Goal: Information Seeking & Learning: Learn about a topic

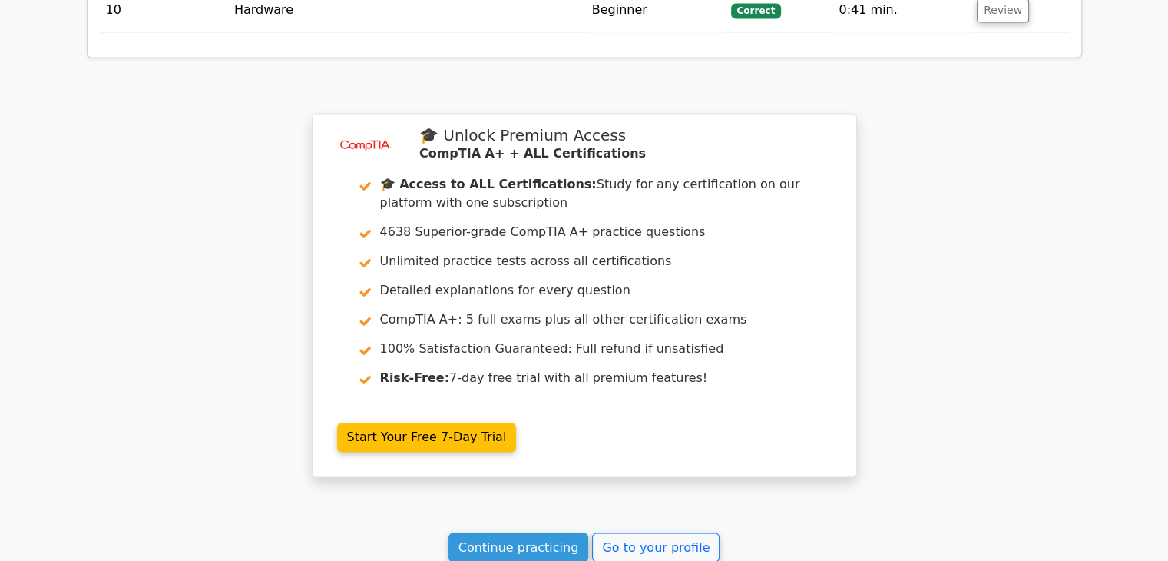
scroll to position [2479, 0]
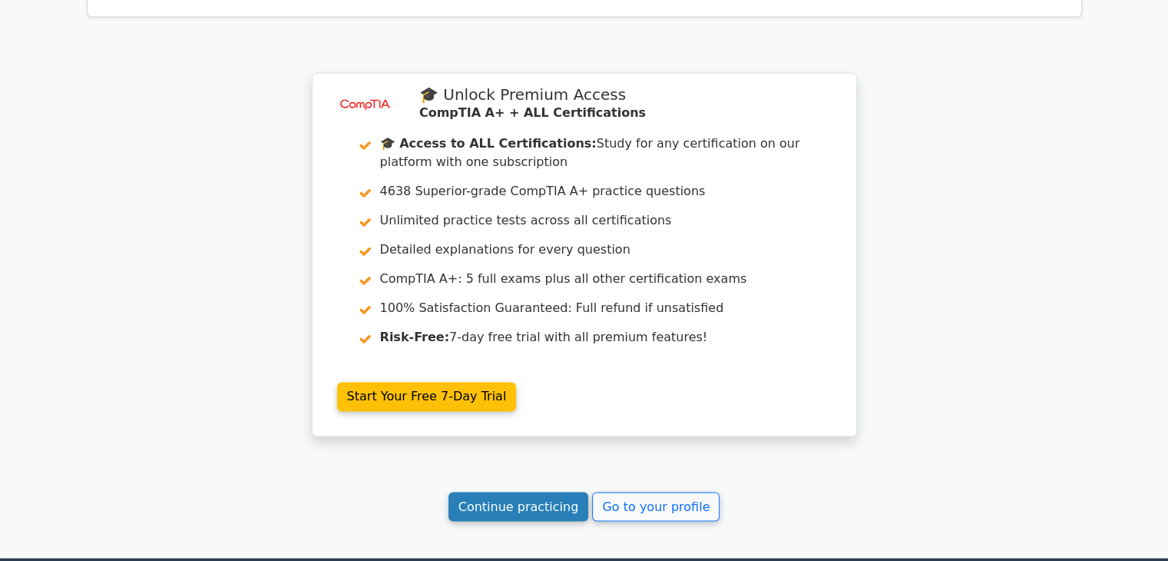
drag, startPoint x: 535, startPoint y: 492, endPoint x: 536, endPoint y: 484, distance: 8.6
click at [536, 492] on link "Continue practicing" at bounding box center [519, 506] width 141 height 29
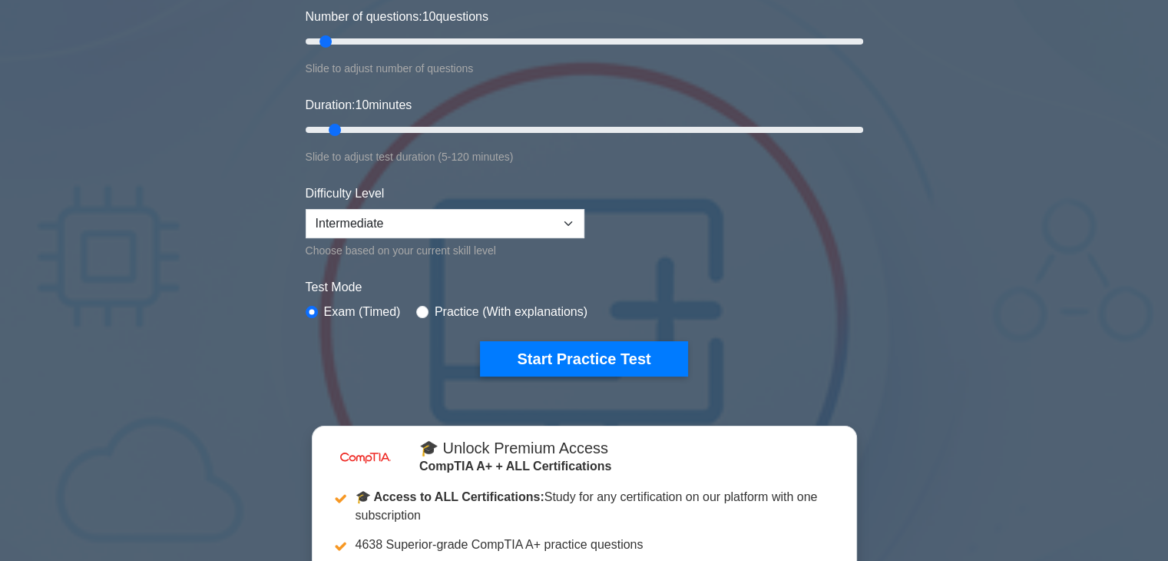
scroll to position [222, 0]
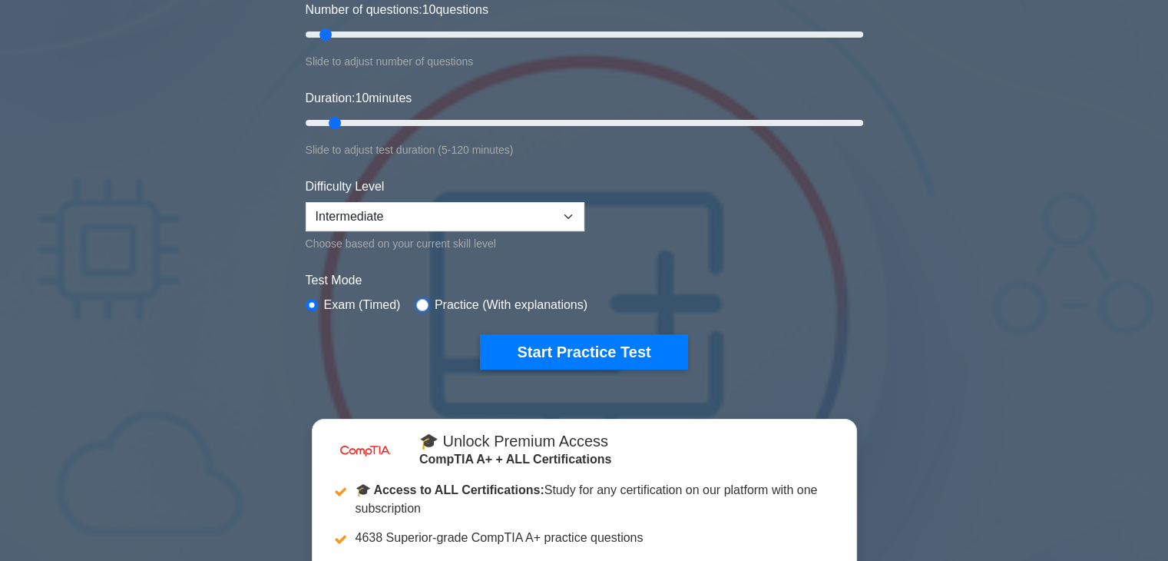
click at [420, 299] on input "radio" at bounding box center [422, 305] width 12 height 12
radio input "true"
click at [420, 299] on input "radio" at bounding box center [422, 305] width 12 height 12
drag, startPoint x: 312, startPoint y: 302, endPoint x: 524, endPoint y: 326, distance: 213.4
click at [524, 326] on form "Topics Hardware Operating Systems Networking Security Troubleshooting Mobile De…" at bounding box center [585, 132] width 558 height 475
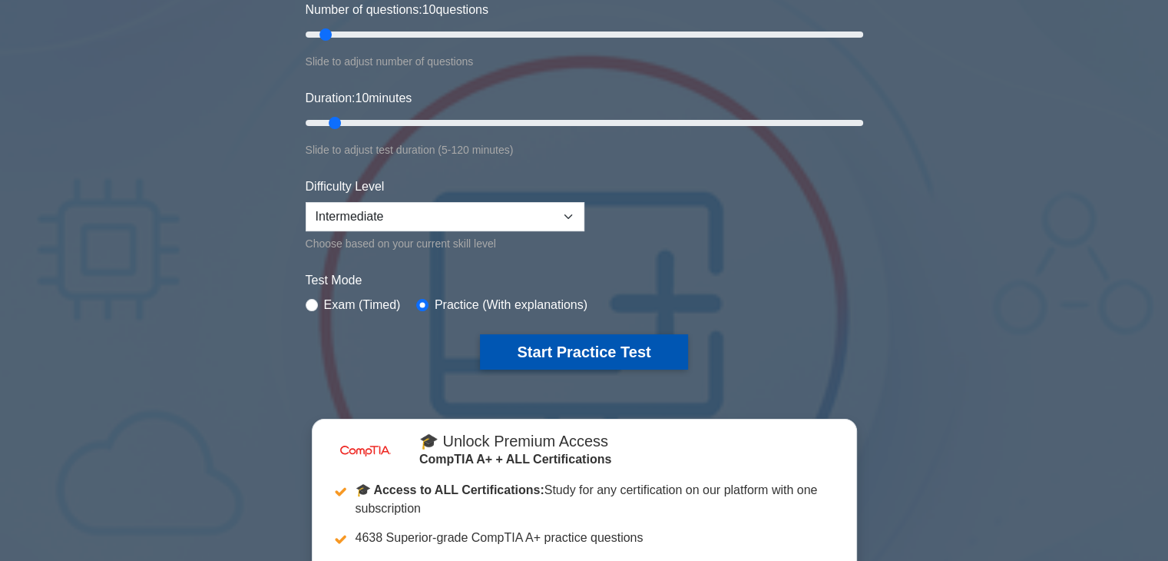
click at [555, 348] on button "Start Practice Test" at bounding box center [583, 351] width 207 height 35
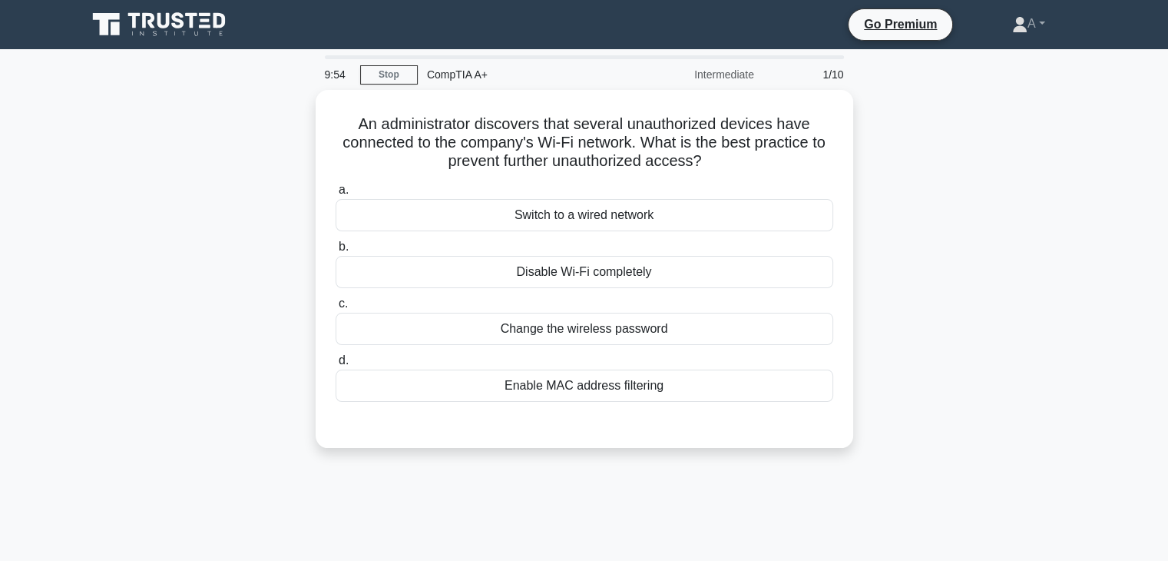
click at [555, 351] on label "d. Enable MAC address filtering" at bounding box center [585, 376] width 498 height 51
click at [336, 356] on input "d. Enable MAC address filtering" at bounding box center [336, 361] width 0 height 10
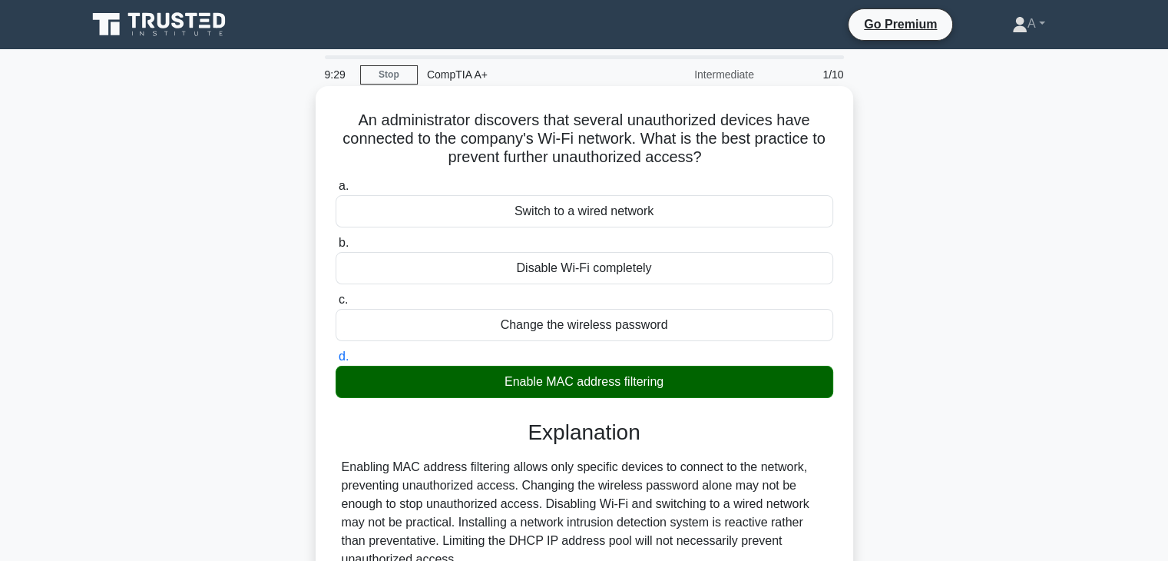
click at [575, 315] on div "Change the wireless password" at bounding box center [585, 325] width 498 height 32
click at [336, 305] on input "c. Change the wireless password" at bounding box center [336, 300] width 0 height 10
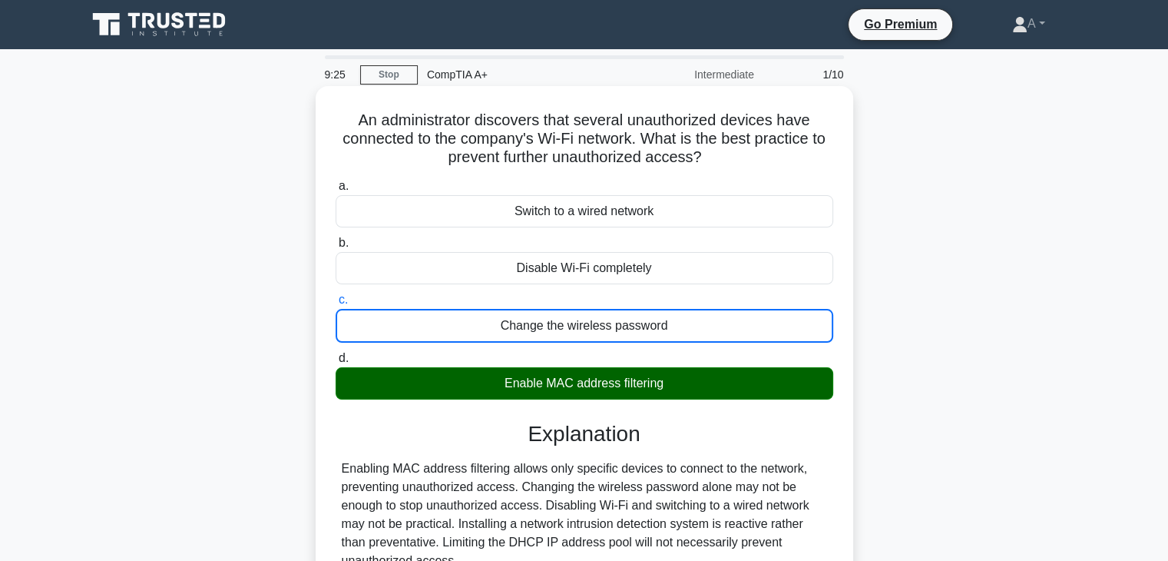
click at [627, 416] on div "a. Switch to a wired network b. Disable Wi-Fi completely c." at bounding box center [584, 418] width 501 height 488
drag, startPoint x: 627, startPoint y: 416, endPoint x: 573, endPoint y: 384, distance: 62.7
click at [573, 384] on div "a. Switch to a wired network b. Disable Wi-Fi completely c." at bounding box center [584, 418] width 501 height 488
click at [573, 384] on div "Enable MAC address filtering" at bounding box center [585, 383] width 498 height 32
click at [336, 363] on input "d. Enable MAC address filtering" at bounding box center [336, 358] width 0 height 10
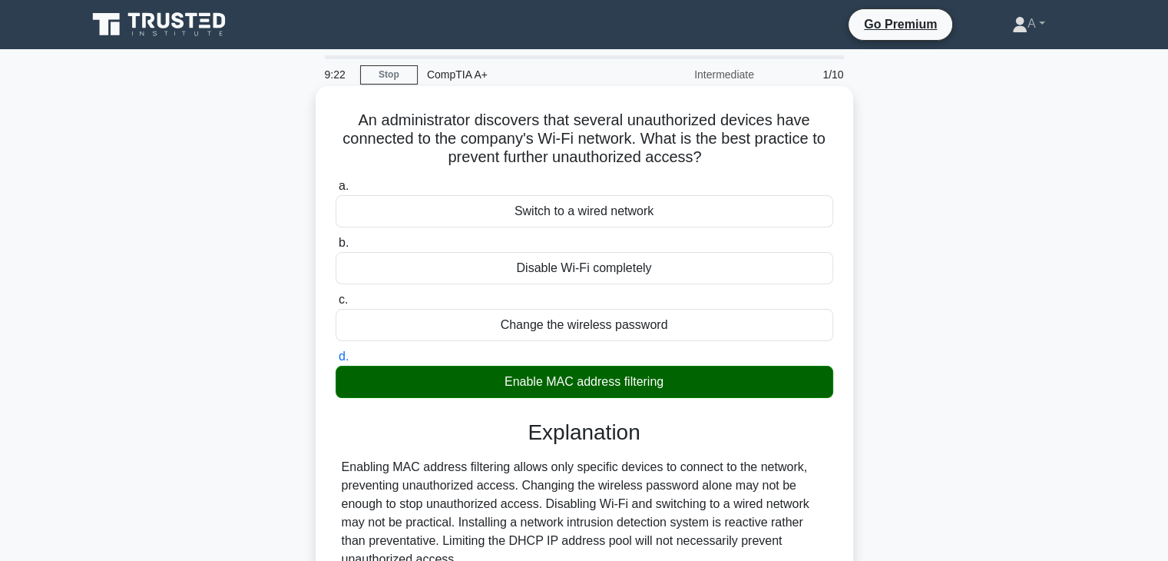
click at [638, 379] on div "Enable MAC address filtering" at bounding box center [585, 382] width 498 height 32
click at [336, 362] on input "d. Enable MAC address filtering" at bounding box center [336, 357] width 0 height 10
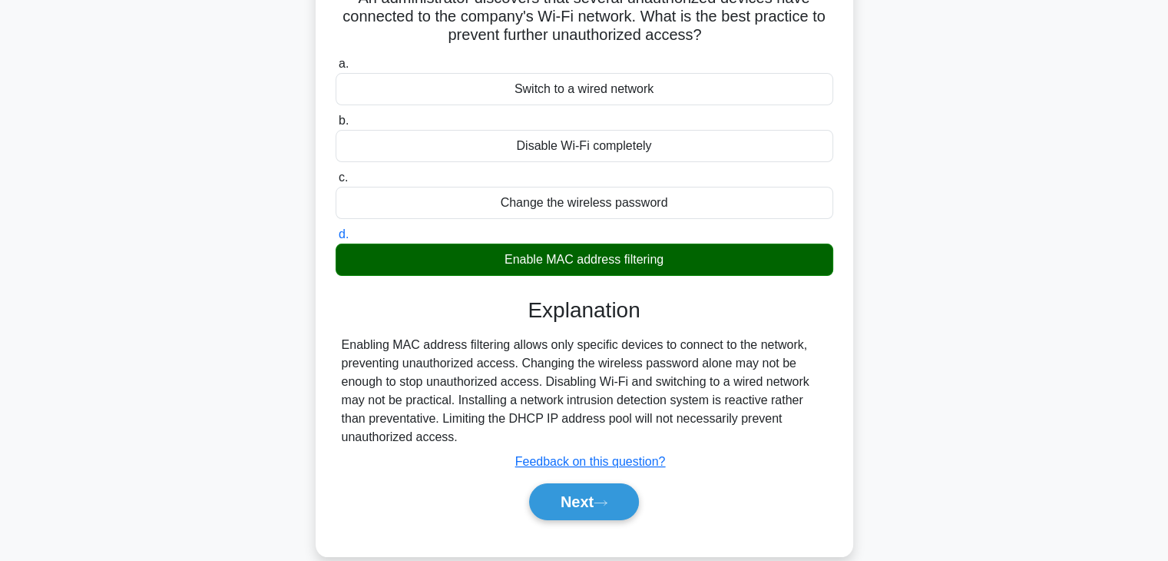
scroll to position [140, 0]
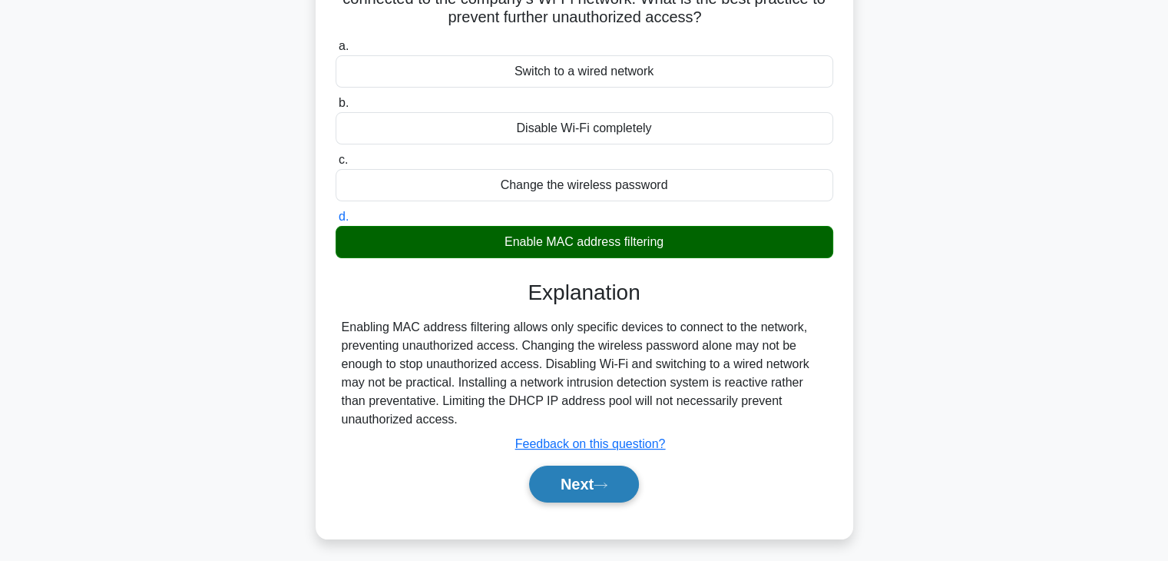
click at [577, 492] on button "Next" at bounding box center [584, 483] width 110 height 37
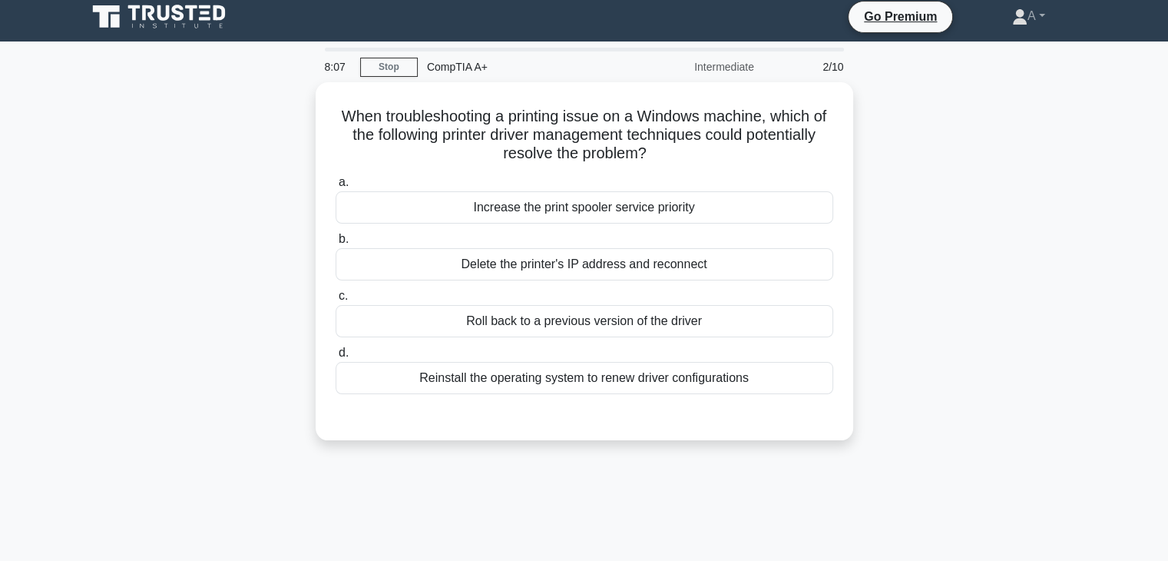
scroll to position [5, 0]
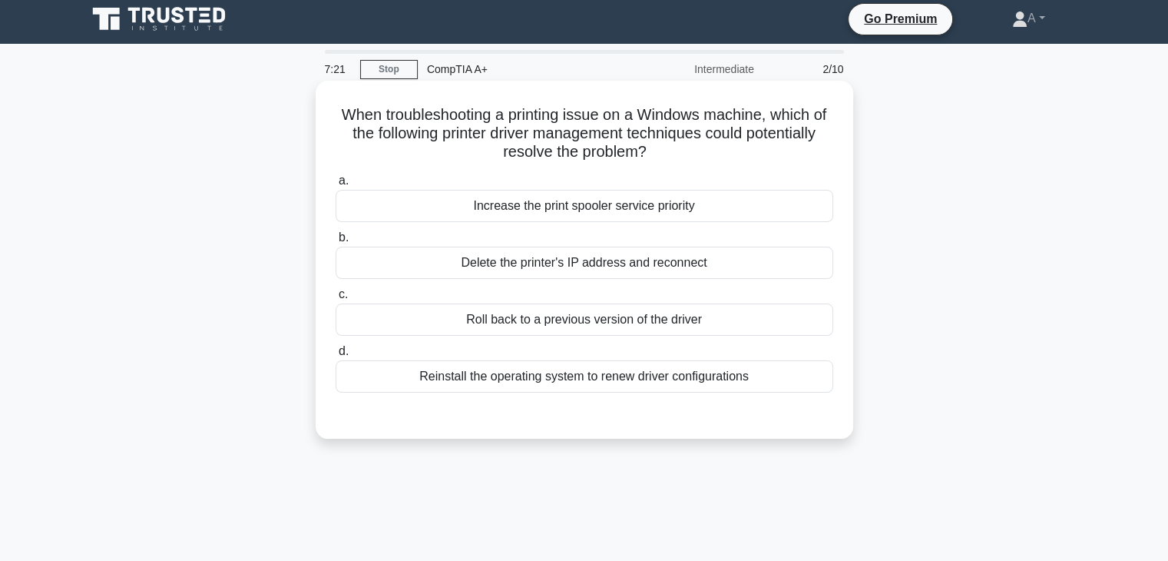
click at [557, 385] on div "Reinstall the operating system to renew driver configurations" at bounding box center [585, 376] width 498 height 32
click at [336, 356] on input "d. Reinstall the operating system to renew driver configurations" at bounding box center [336, 351] width 0 height 10
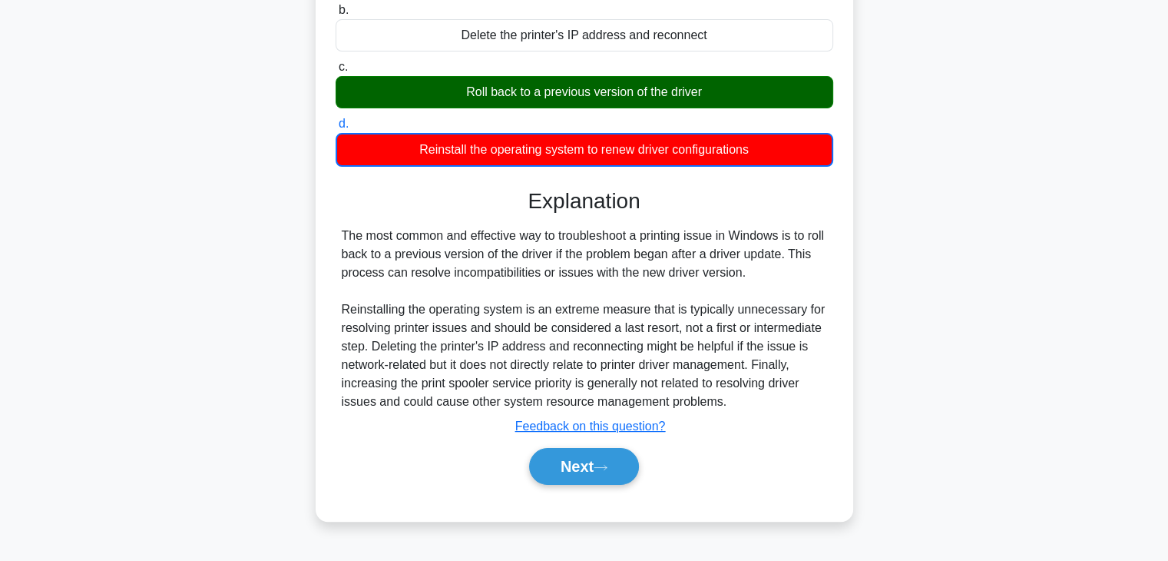
scroll to position [240, 0]
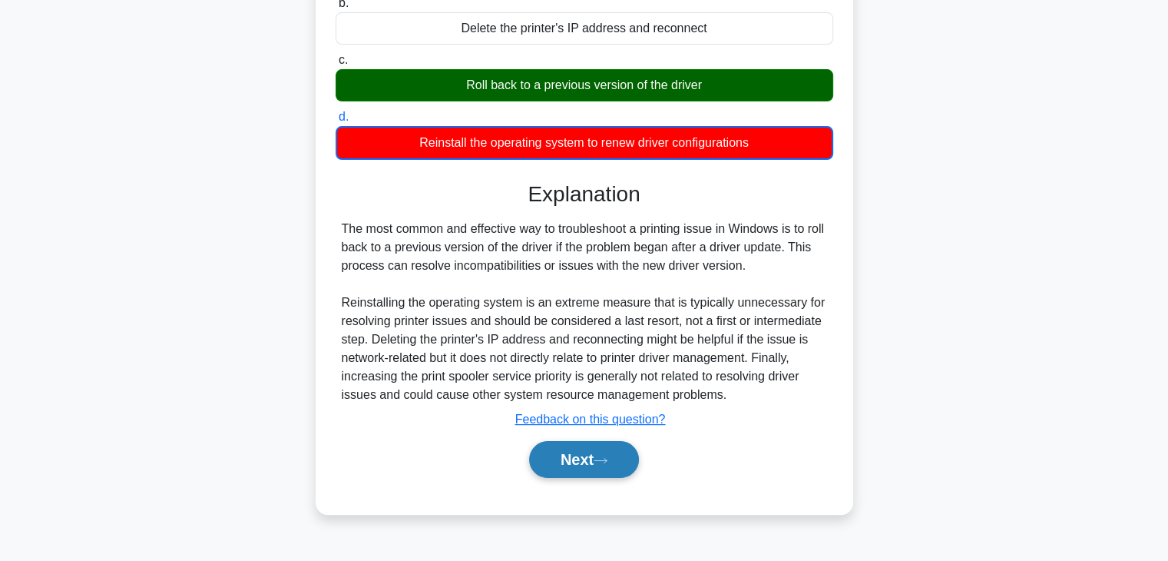
click at [578, 462] on button "Next" at bounding box center [584, 459] width 110 height 37
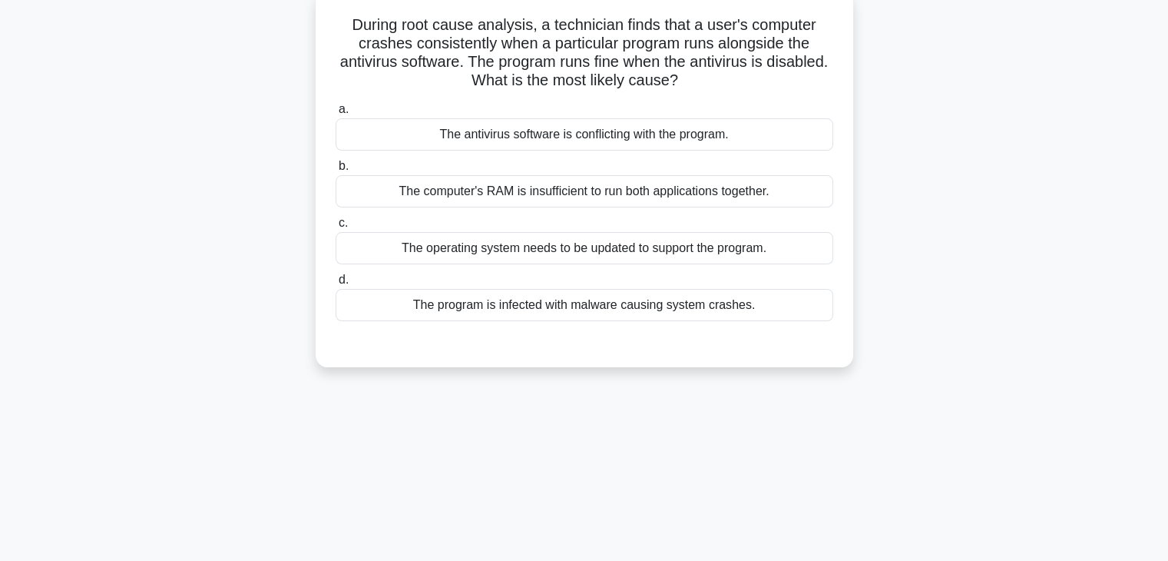
scroll to position [98, 0]
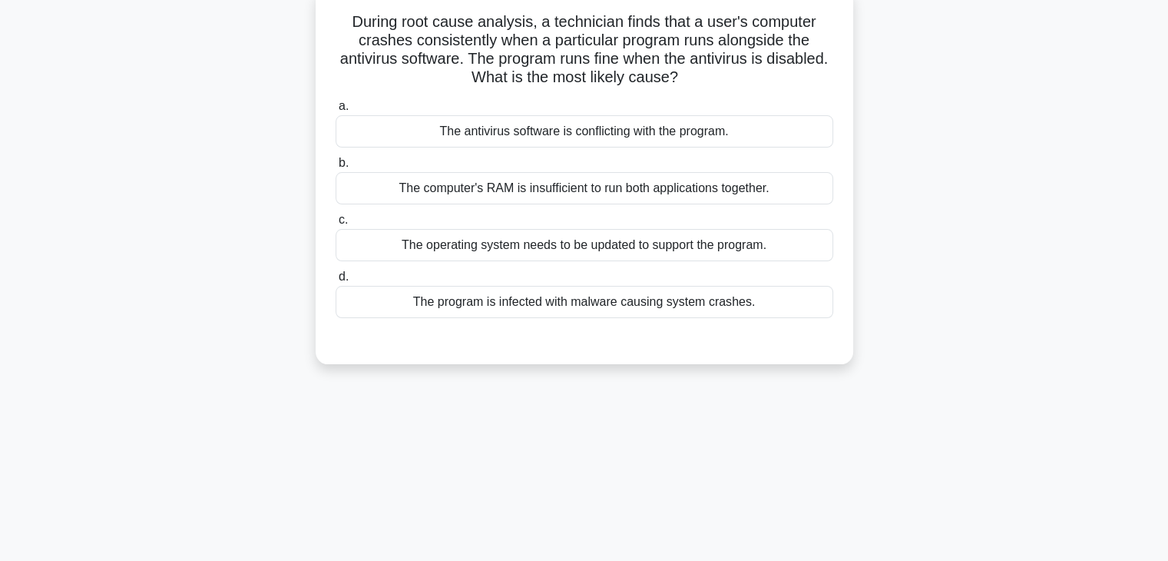
click at [687, 300] on div "The program is infected with malware causing system crashes." at bounding box center [585, 302] width 498 height 32
click at [336, 282] on input "d. The program is infected with malware causing system crashes." at bounding box center [336, 277] width 0 height 10
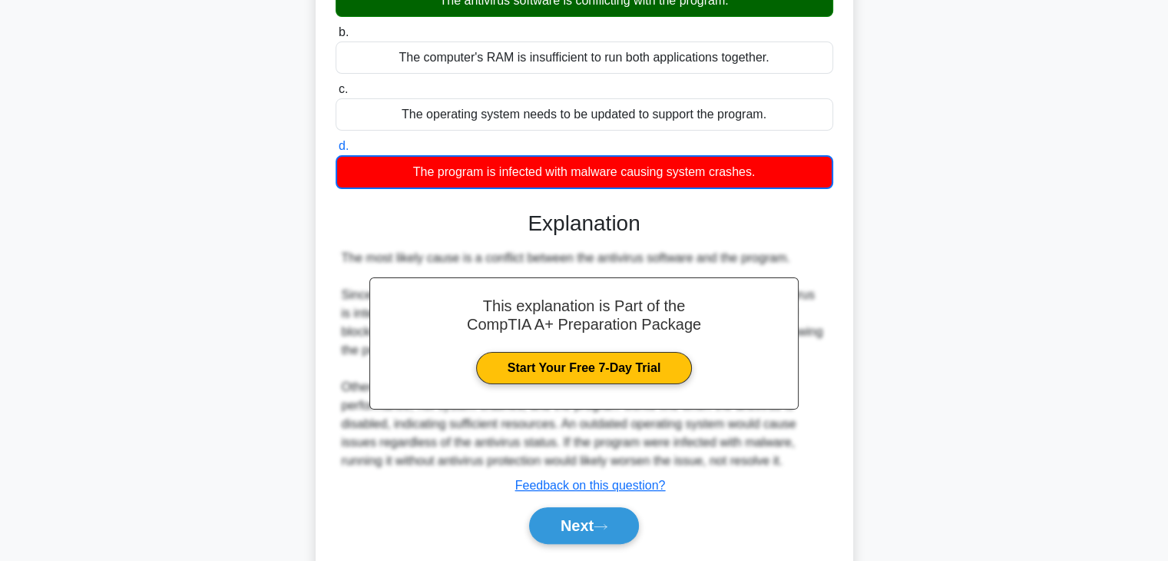
scroll to position [277, 0]
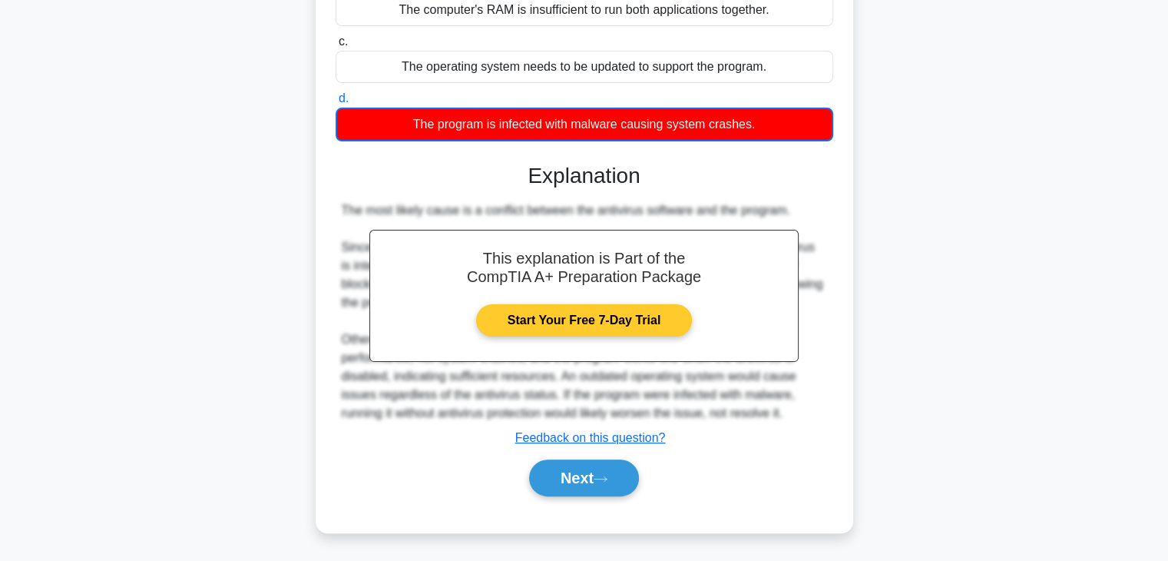
click at [594, 329] on link "Start Your Free 7-Day Trial" at bounding box center [584, 320] width 216 height 32
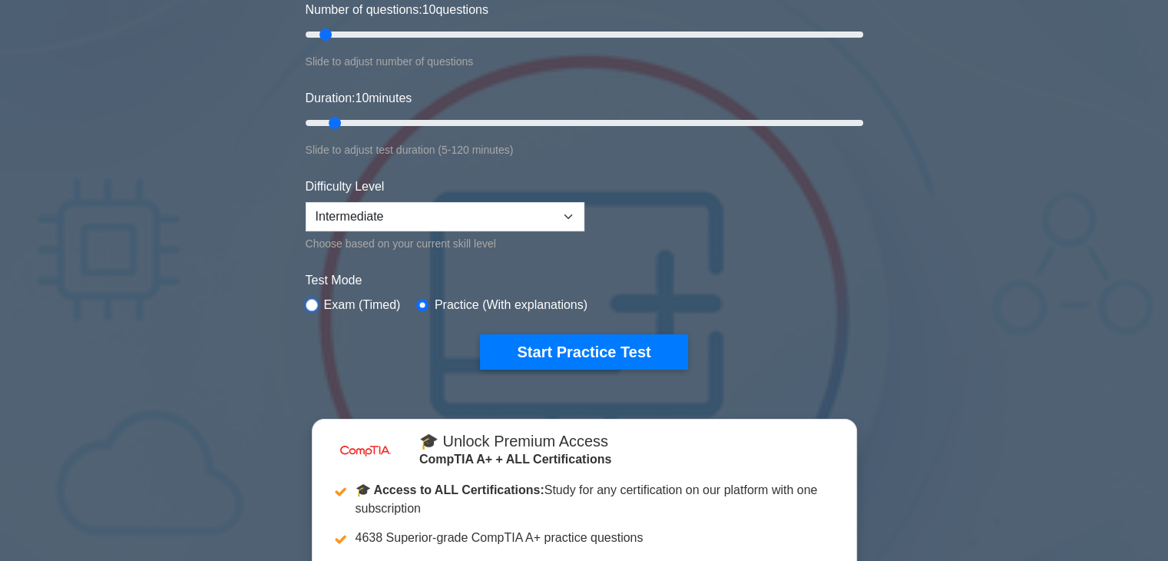
click at [312, 299] on input "radio" at bounding box center [312, 305] width 12 height 12
radio input "true"
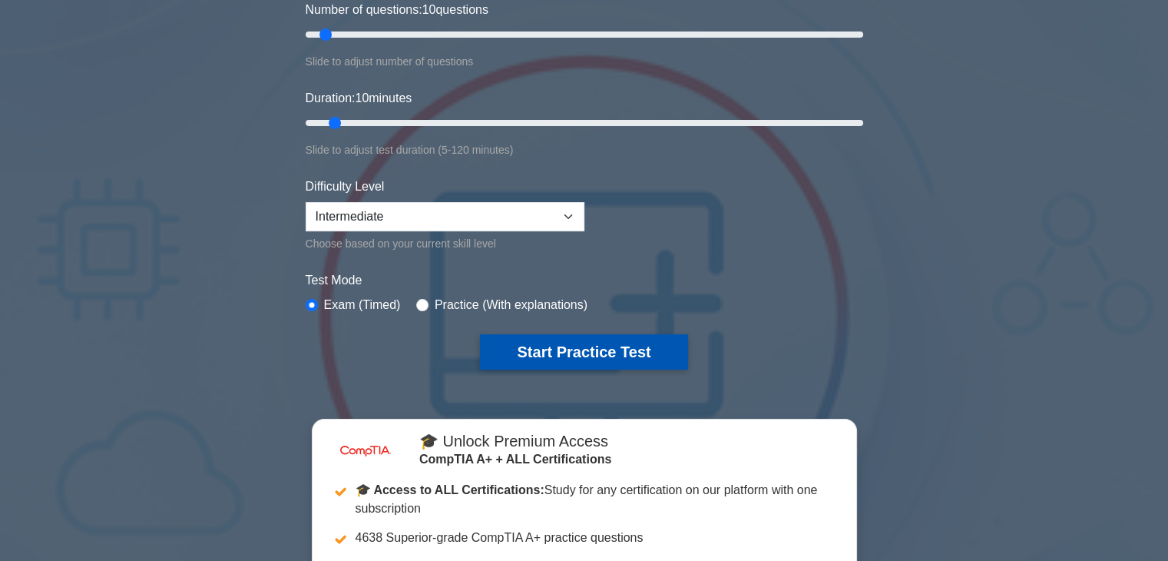
click at [565, 356] on button "Start Practice Test" at bounding box center [583, 351] width 207 height 35
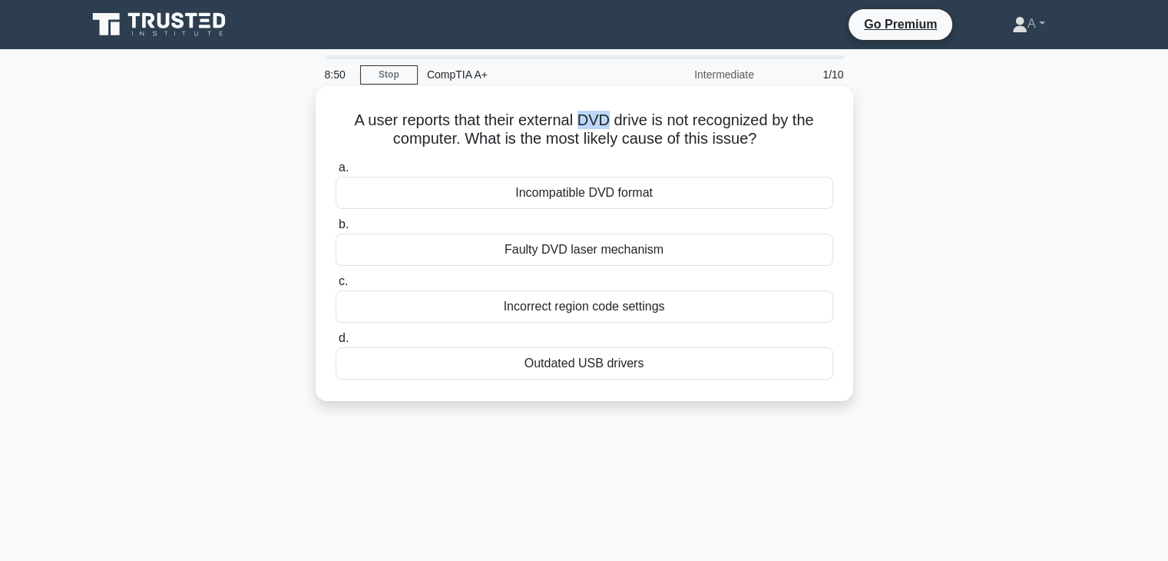
drag, startPoint x: 608, startPoint y: 121, endPoint x: 577, endPoint y: 123, distance: 31.6
click at [577, 123] on h5 "A user reports that their external DVD drive is not recognized by the computer.…" at bounding box center [584, 130] width 501 height 38
copy h5 "DVD"
click at [529, 148] on h5 "A user reports that their external DVD drive is not recognized by the computer.…" at bounding box center [584, 130] width 501 height 38
click at [551, 254] on div "Faulty DVD laser mechanism" at bounding box center [585, 249] width 498 height 32
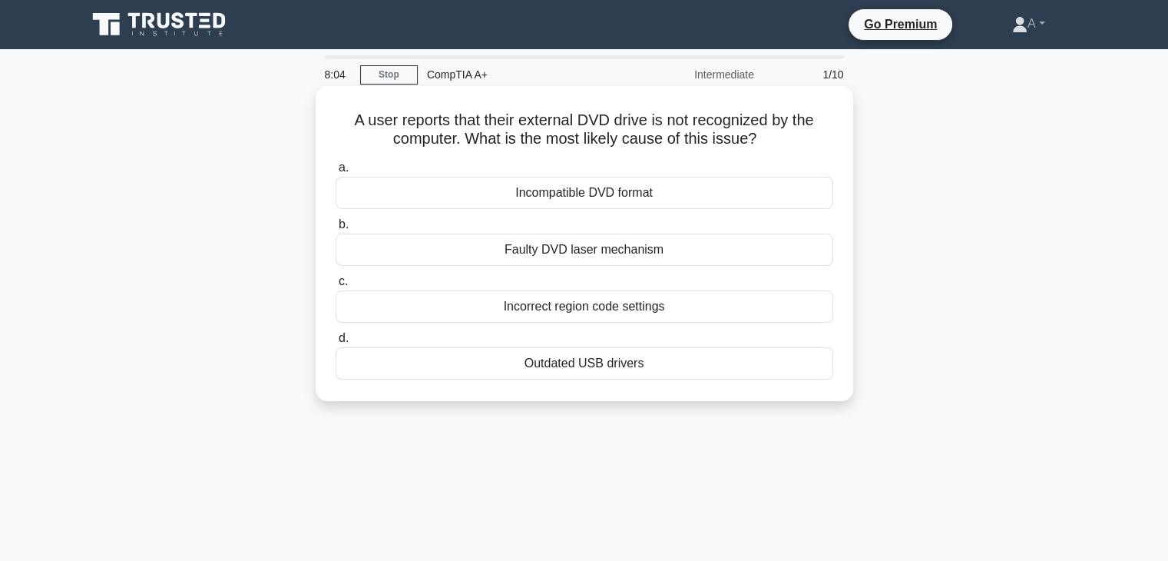
click at [336, 230] on input "b. Faulty DVD laser mechanism" at bounding box center [336, 225] width 0 height 10
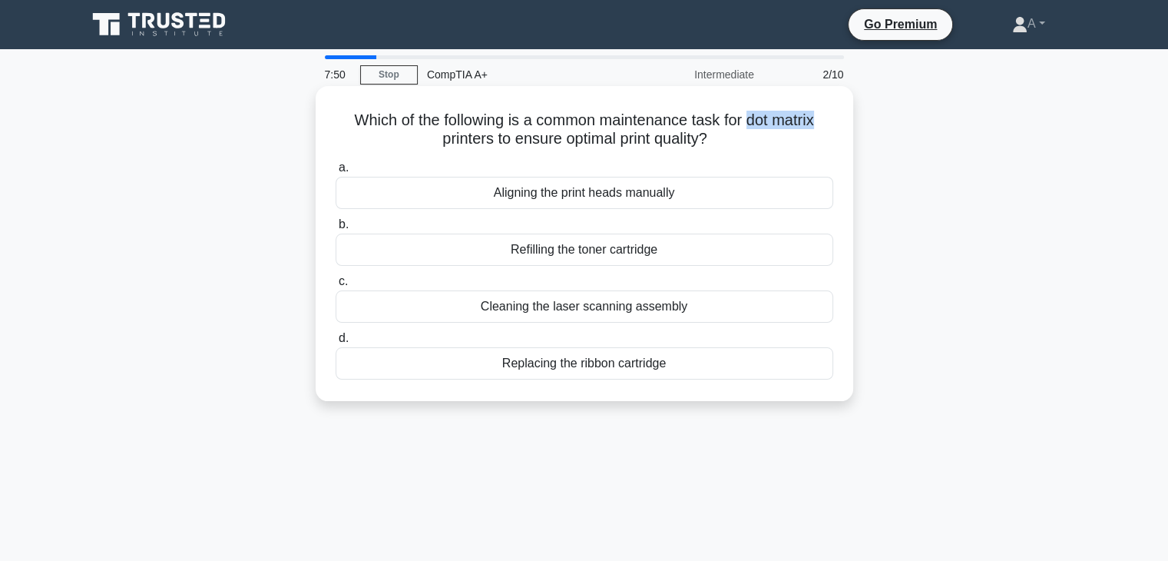
drag, startPoint x: 829, startPoint y: 122, endPoint x: 753, endPoint y: 127, distance: 76.2
click at [753, 127] on h5 "Which of the following is a common maintenance task for dot matrix printers to …" at bounding box center [584, 130] width 501 height 38
copy h5 "dot matrix"
click at [700, 156] on div "a. Aligning the print heads manually b. Refilling the toner cartridge c. d." at bounding box center [584, 268] width 516 height 227
click at [600, 262] on div "Refilling the toner cartridge" at bounding box center [585, 249] width 498 height 32
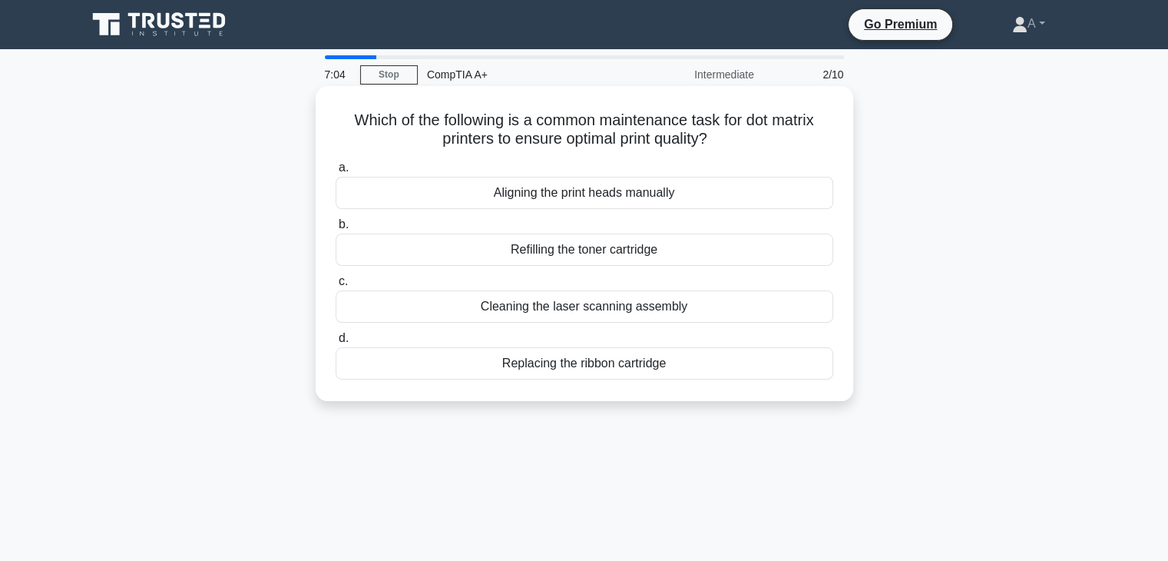
click at [336, 230] on input "b. Refilling the toner cartridge" at bounding box center [336, 225] width 0 height 10
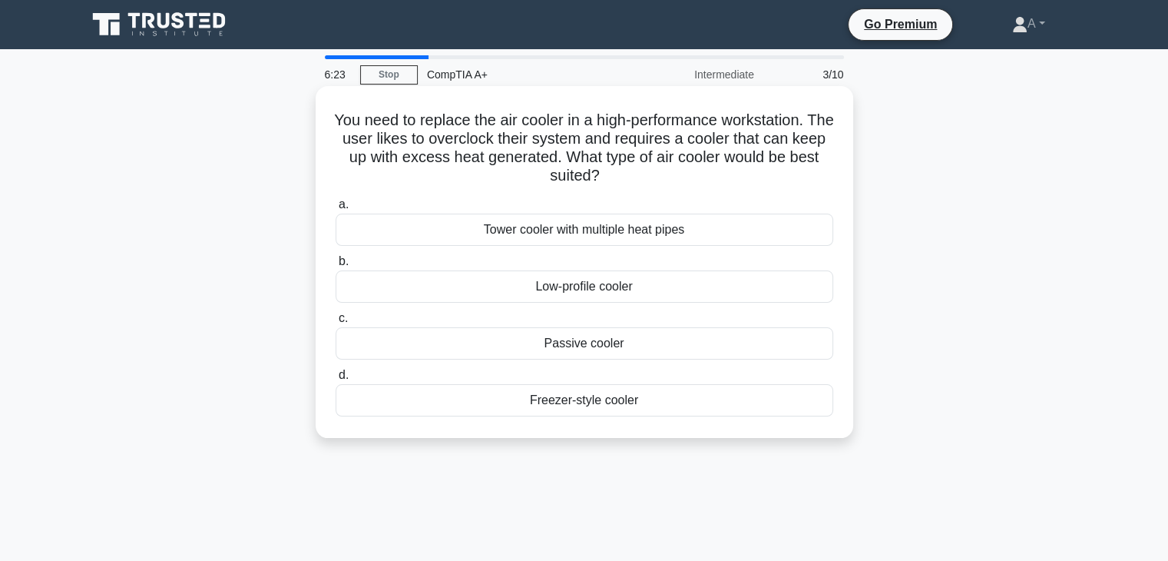
click at [587, 339] on div "Passive cooler" at bounding box center [585, 343] width 498 height 32
click at [336, 323] on input "c. Passive cooler" at bounding box center [336, 318] width 0 height 10
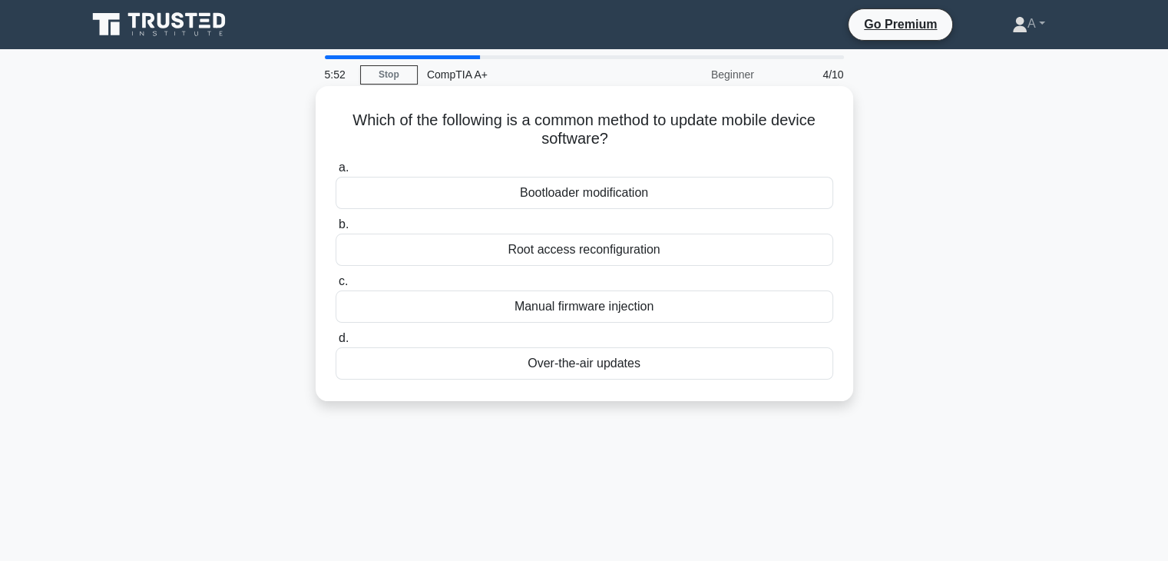
click at [608, 307] on div "Manual firmware injection" at bounding box center [585, 306] width 498 height 32
click at [336, 286] on input "c. Manual firmware injection" at bounding box center [336, 282] width 0 height 10
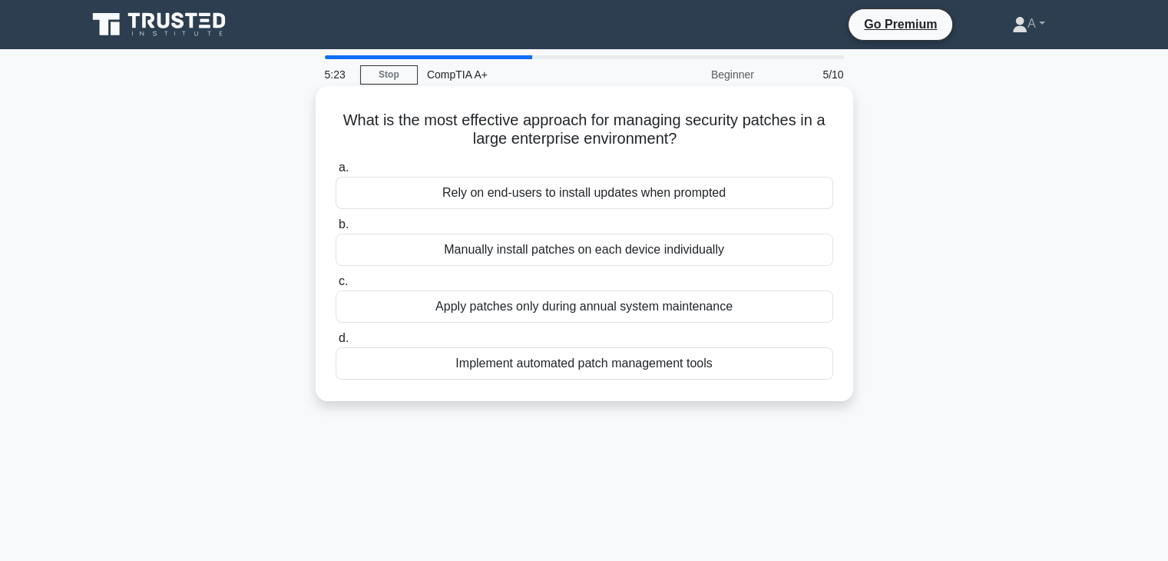
click at [591, 366] on div "Implement automated patch management tools" at bounding box center [585, 363] width 498 height 32
click at [336, 343] on input "d. Implement automated patch management tools" at bounding box center [336, 338] width 0 height 10
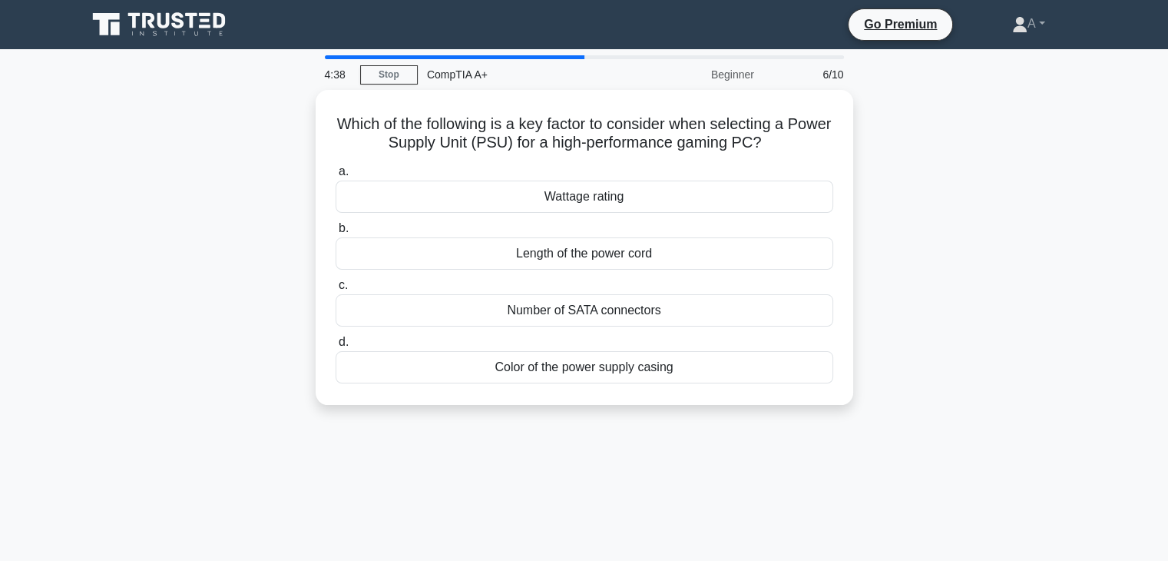
drag, startPoint x: 599, startPoint y: 308, endPoint x: 681, endPoint y: 453, distance: 166.8
click at [681, 453] on div "4:38 Stop CompTIA A+ Beginner 6/10 Which of the following is a key factor to co…" at bounding box center [585, 439] width 1014 height 768
click at [681, 453] on div "4:37 Stop CompTIA A+ Beginner 6/10 Which of the following is a key factor to co…" at bounding box center [585, 439] width 1014 height 768
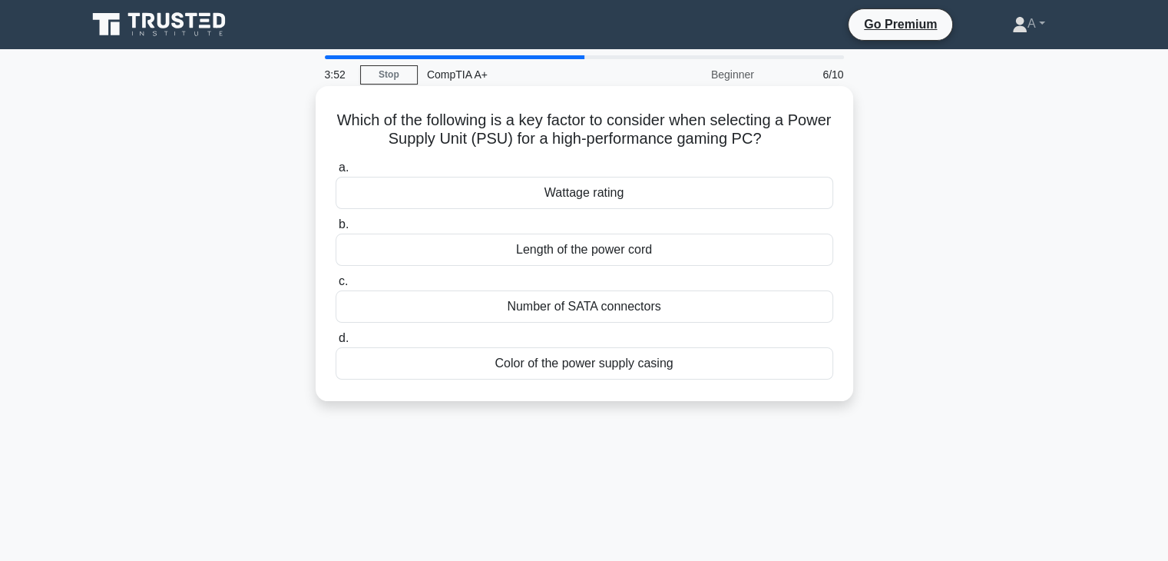
click at [581, 308] on div "Number of SATA connectors" at bounding box center [585, 306] width 498 height 32
click at [336, 286] on input "c. Number of SATA connectors" at bounding box center [336, 282] width 0 height 10
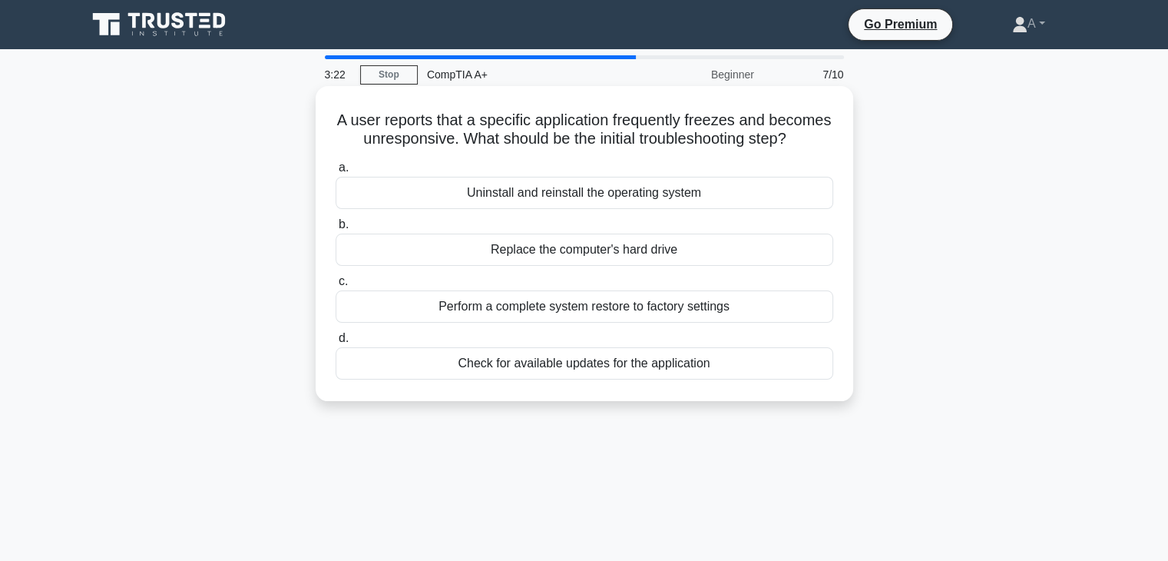
click at [584, 379] on div "Check for available updates for the application" at bounding box center [585, 363] width 498 height 32
click at [336, 343] on input "d. Check for available updates for the application" at bounding box center [336, 338] width 0 height 10
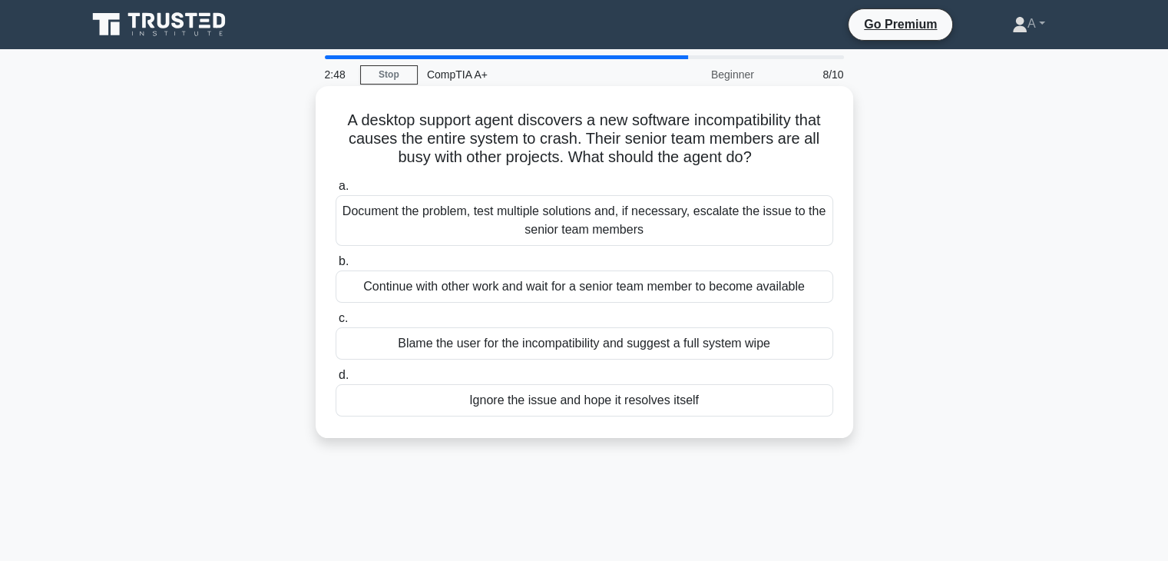
click at [531, 210] on div "Document the problem, test multiple solutions and, if necessary, escalate the i…" at bounding box center [585, 220] width 498 height 51
click at [336, 191] on input "a. Document the problem, test multiple solutions and, if necessary, escalate th…" at bounding box center [336, 186] width 0 height 10
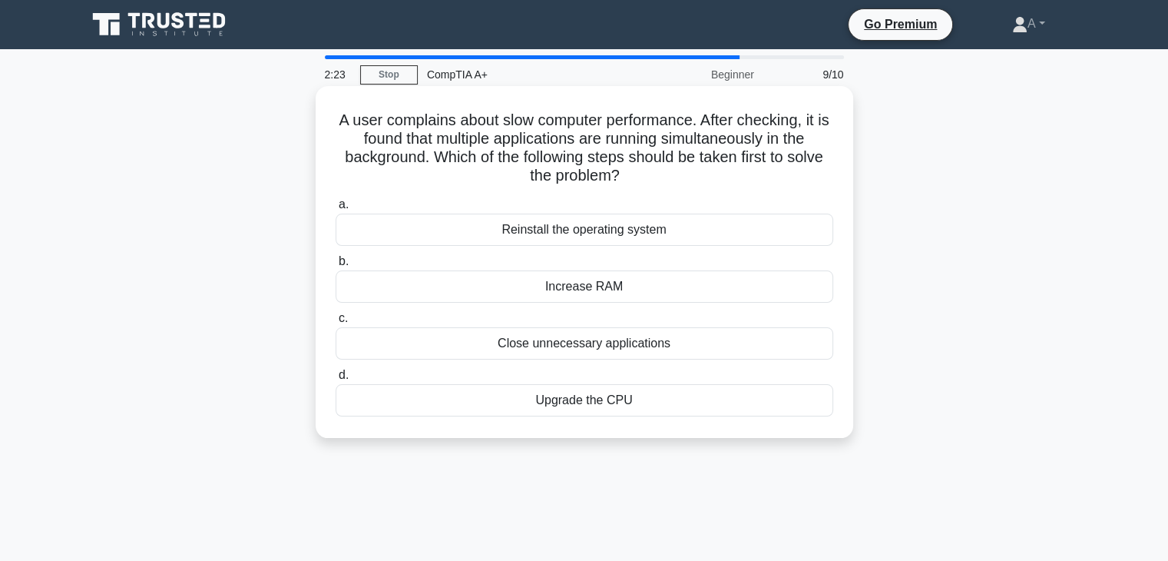
click at [554, 341] on div "Close unnecessary applications" at bounding box center [585, 343] width 498 height 32
click at [336, 323] on input "c. Close unnecessary applications" at bounding box center [336, 318] width 0 height 10
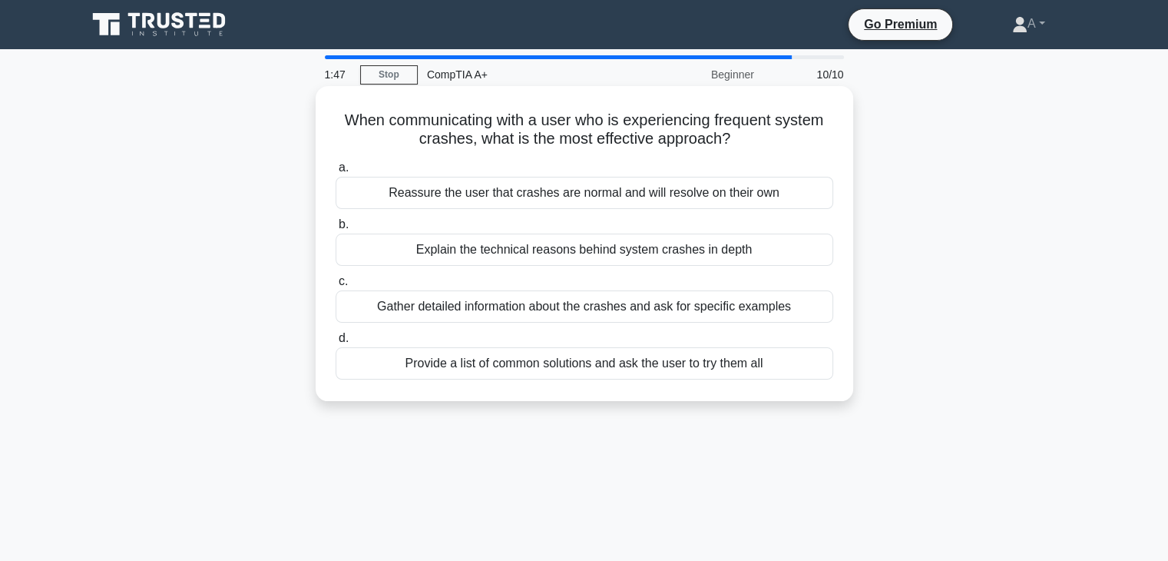
click at [516, 309] on div "Gather detailed information about the crashes and ask for specific examples" at bounding box center [585, 306] width 498 height 32
click at [336, 286] on input "c. Gather detailed information about the crashes and ask for specific examples" at bounding box center [336, 282] width 0 height 10
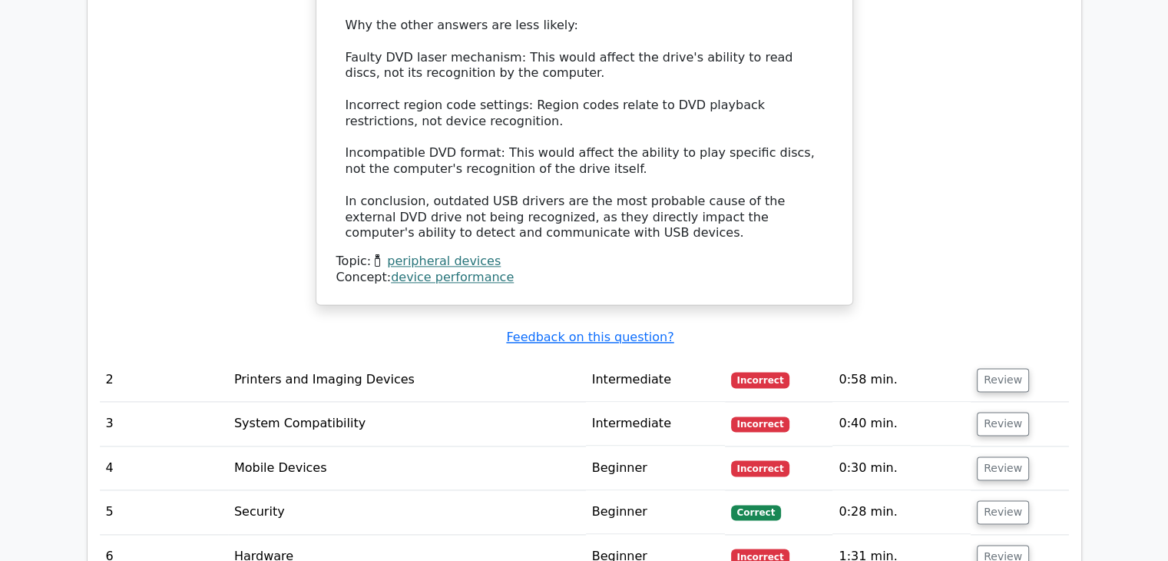
scroll to position [1943, 0]
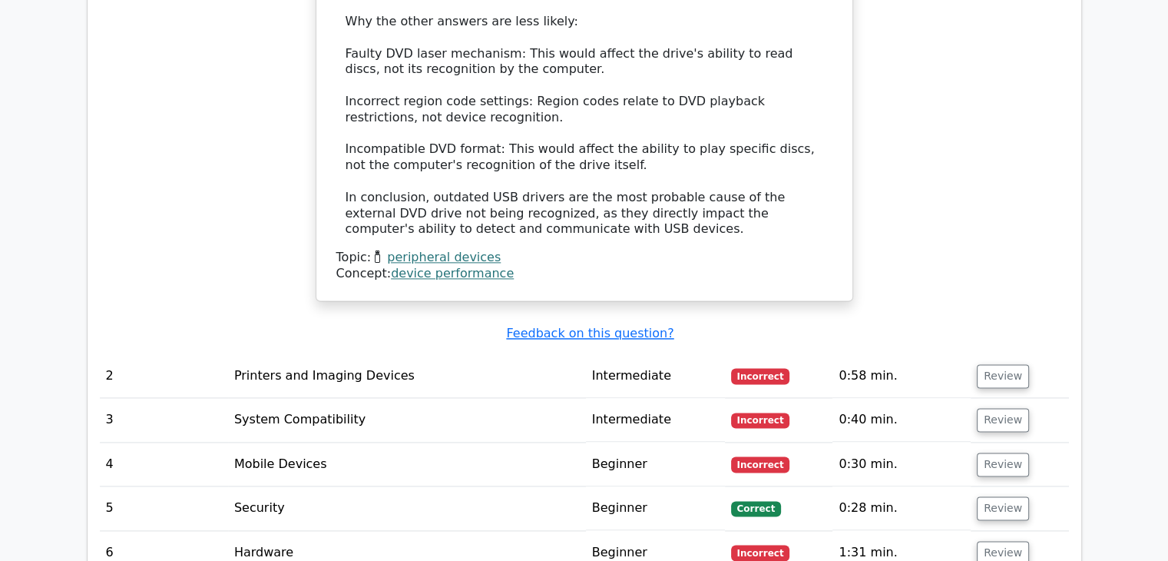
drag, startPoint x: 1162, startPoint y: 376, endPoint x: 1155, endPoint y: 431, distance: 55.7
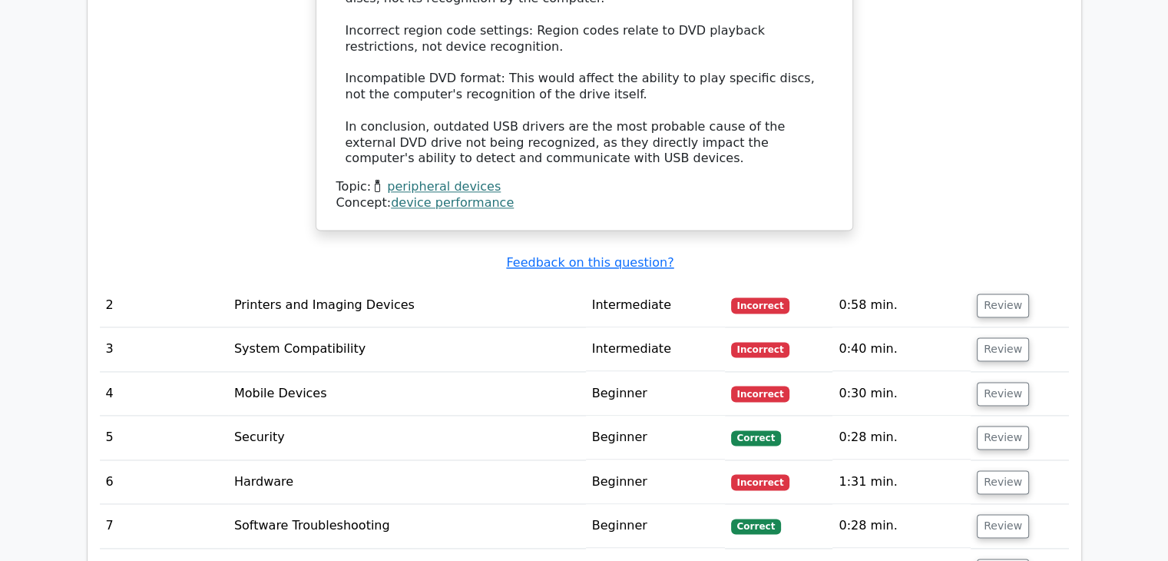
scroll to position [2029, 0]
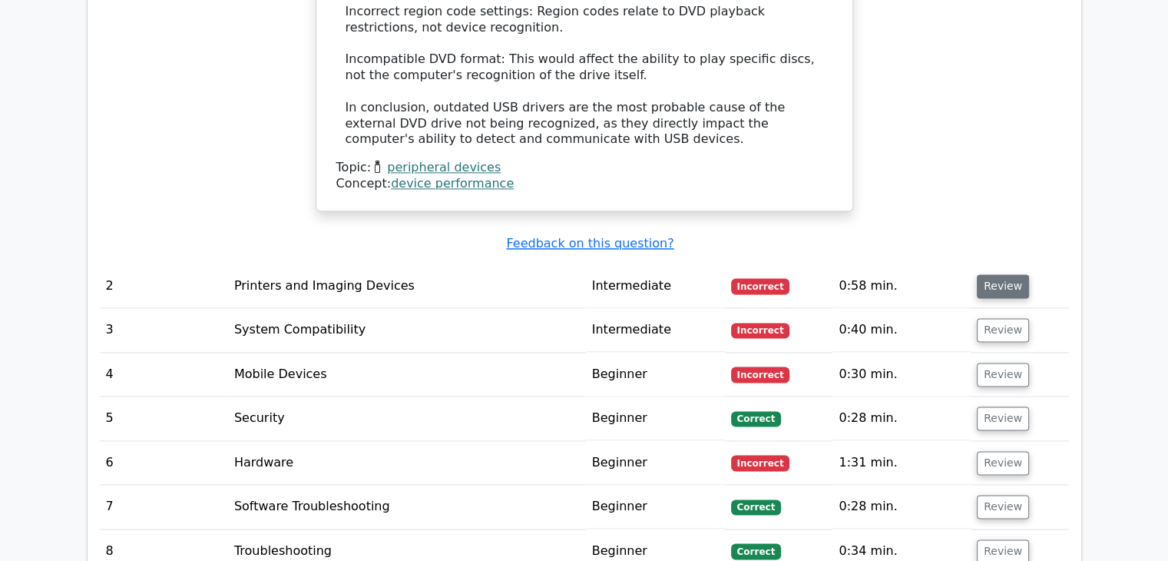
click at [1005, 274] on button "Review" at bounding box center [1003, 286] width 52 height 24
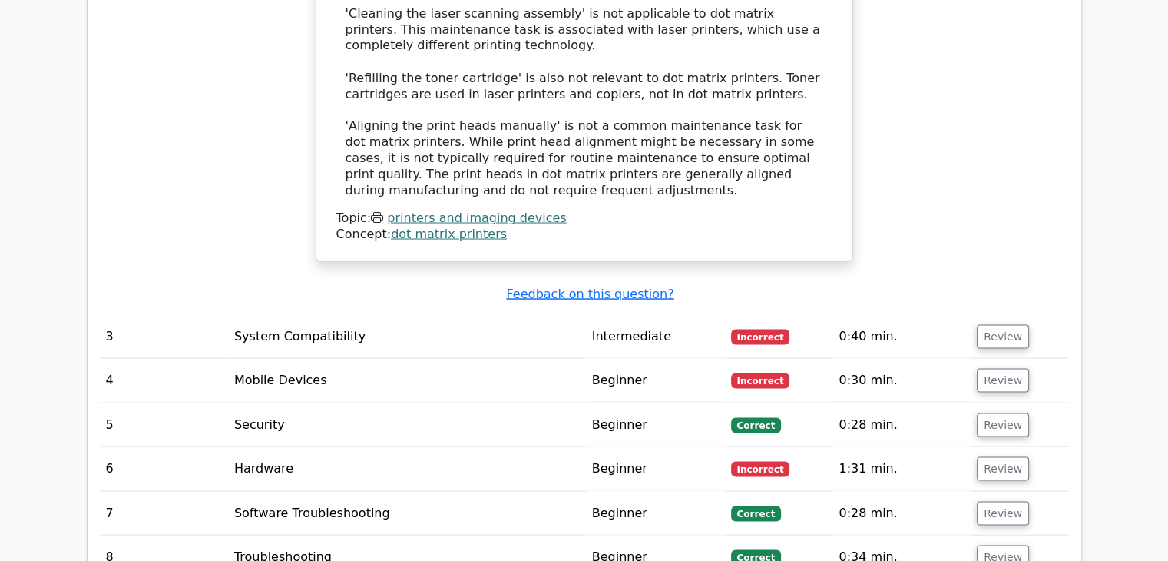
scroll to position [2892, 0]
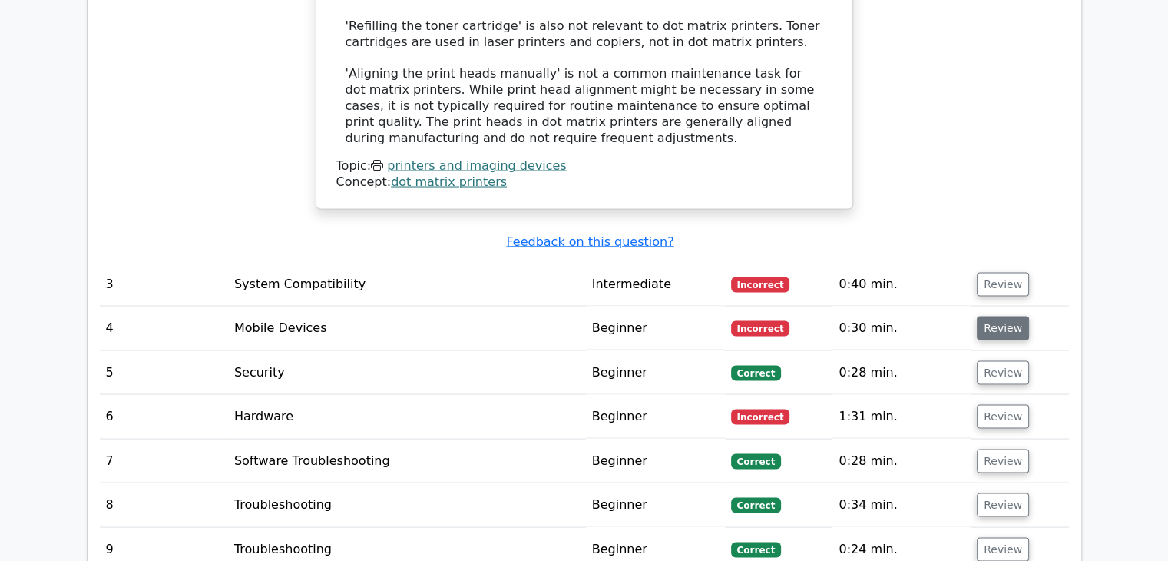
click at [1017, 316] on button "Review" at bounding box center [1003, 328] width 52 height 24
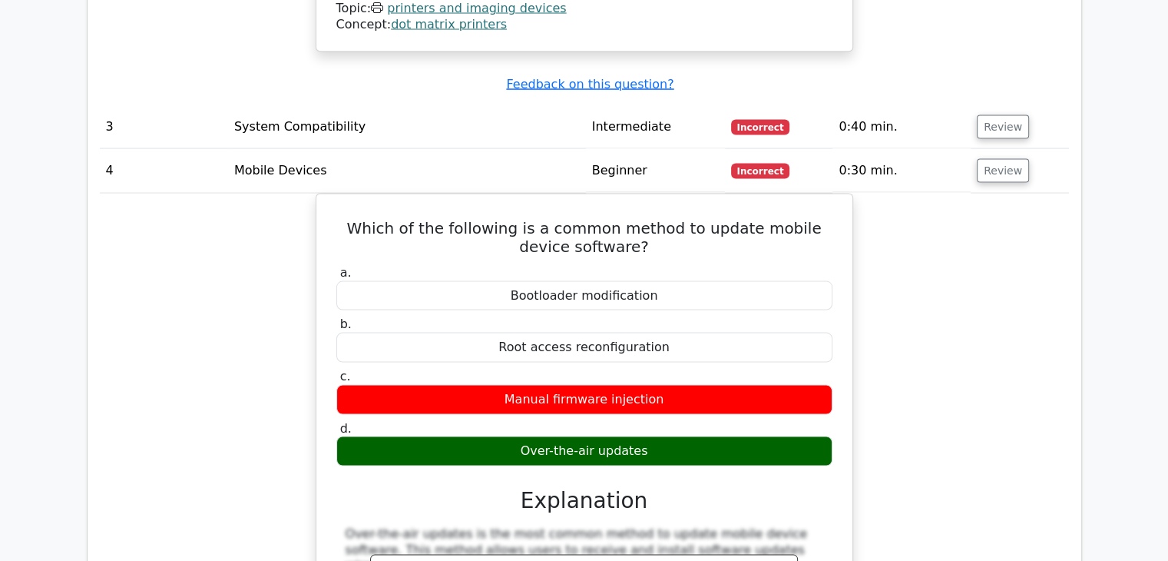
scroll to position [3041, 0]
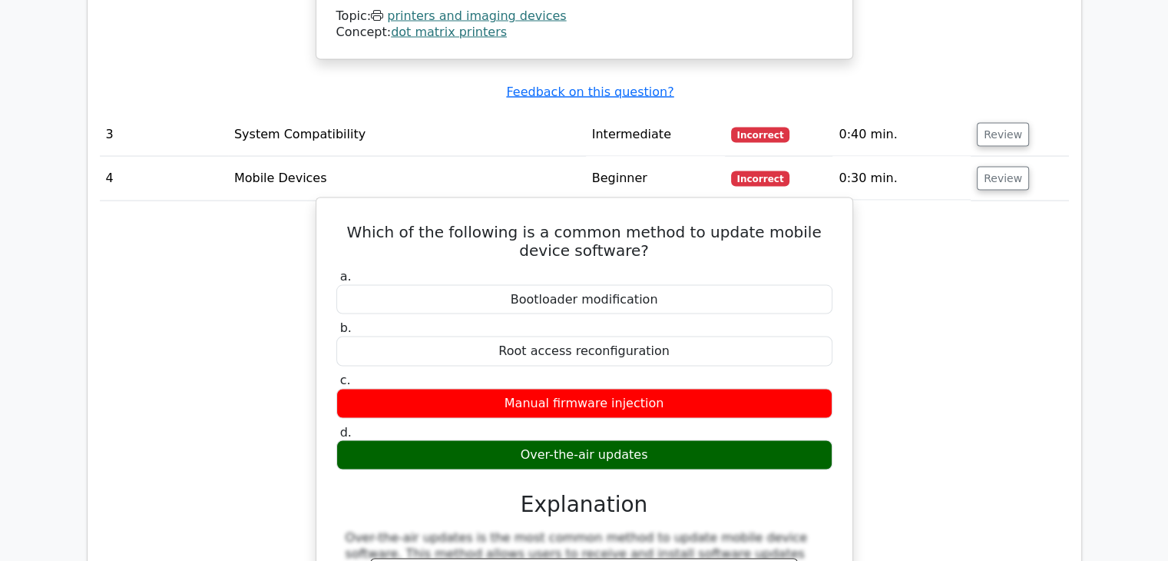
click at [643, 440] on div "Over-the-air updates" at bounding box center [584, 455] width 496 height 30
drag, startPoint x: 643, startPoint y: 419, endPoint x: 519, endPoint y: 414, distance: 123.7
click at [519, 440] on div "Over-the-air updates" at bounding box center [584, 455] width 496 height 30
copy div "Over-the-air updates"
